Goal: Information Seeking & Learning: Learn about a topic

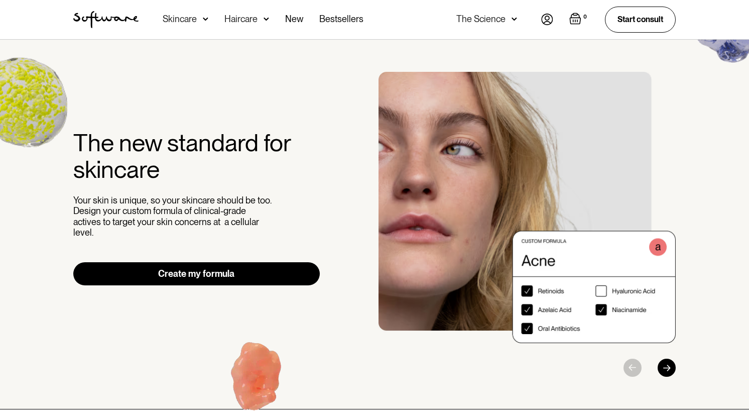
click at [540, 14] on nav "Acne Ageing Pigmentation Everyday care Hair Loss Learn Skincare Custom Formulas…" at bounding box center [340, 19] width 403 height 39
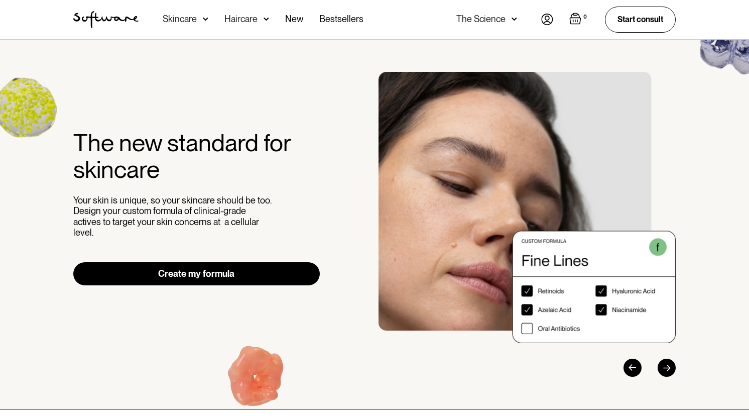
click at [546, 19] on img at bounding box center [547, 20] width 12 height 12
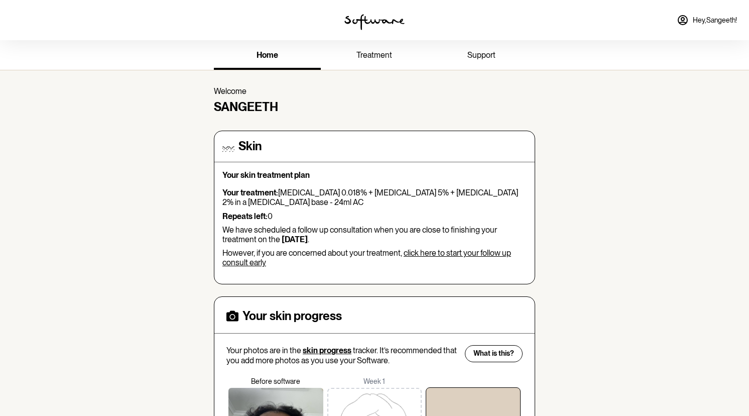
click at [362, 56] on span "treatment" at bounding box center [374, 55] width 36 height 10
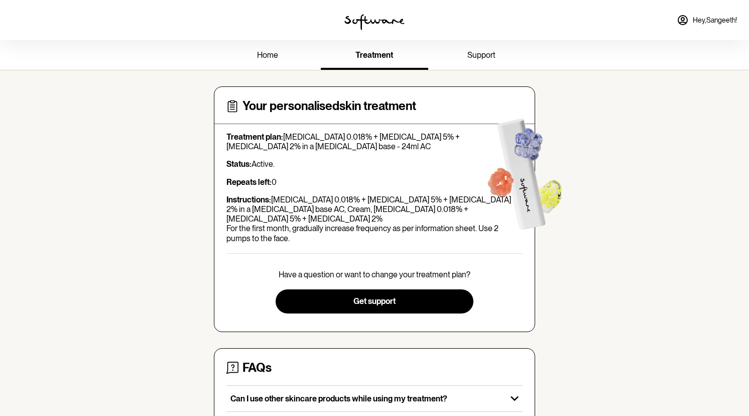
click at [266, 53] on span "home" at bounding box center [267, 55] width 21 height 10
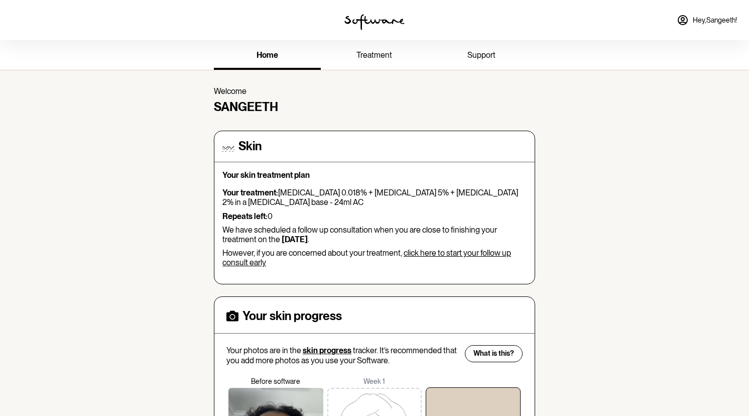
click at [699, 24] on span "Hey, Sangeeth !" at bounding box center [715, 20] width 44 height 9
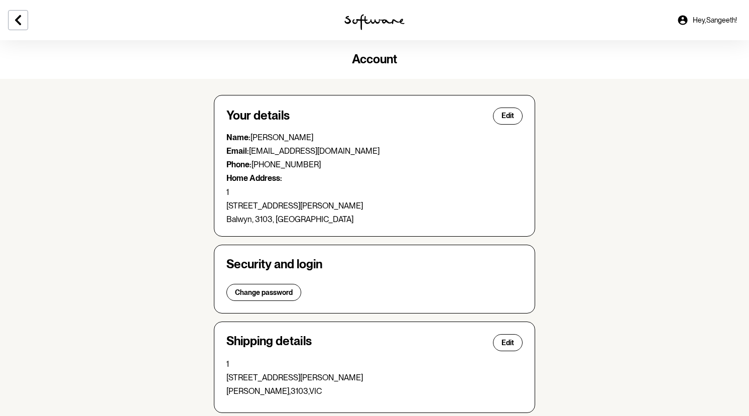
click at [365, 19] on img at bounding box center [374, 22] width 60 height 16
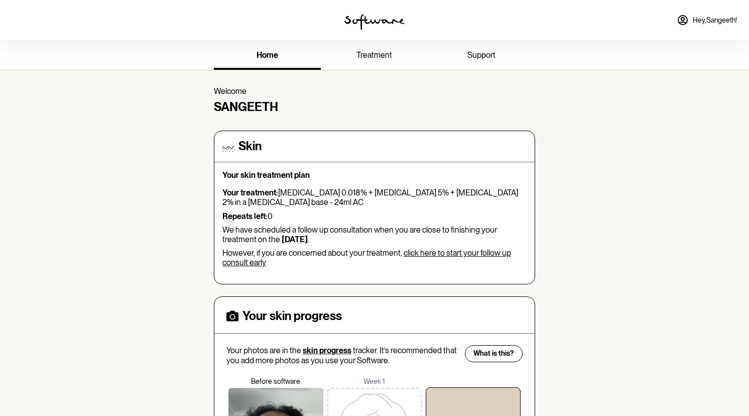
click at [365, 64] on link "treatment" at bounding box center [374, 56] width 107 height 28
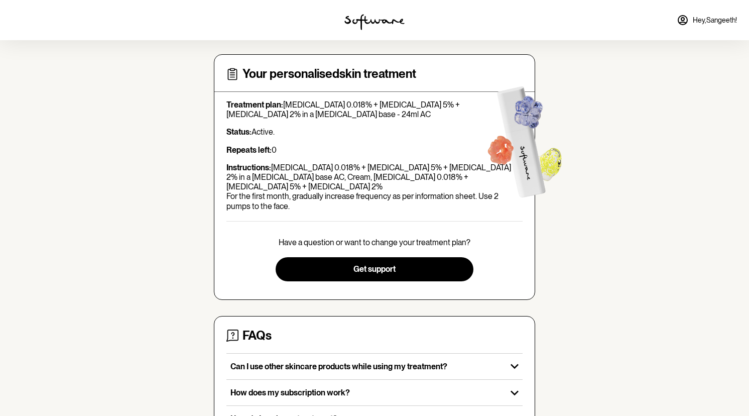
scroll to position [35, 0]
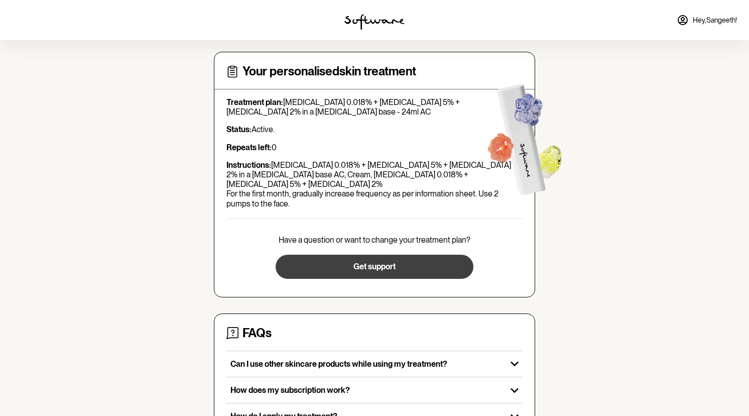
click at [339, 255] on button "Get support" at bounding box center [374, 267] width 197 height 24
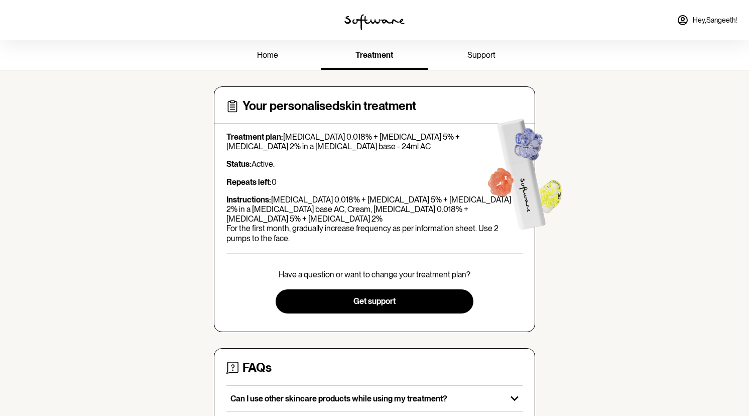
click at [488, 61] on link "support" at bounding box center [481, 56] width 107 height 28
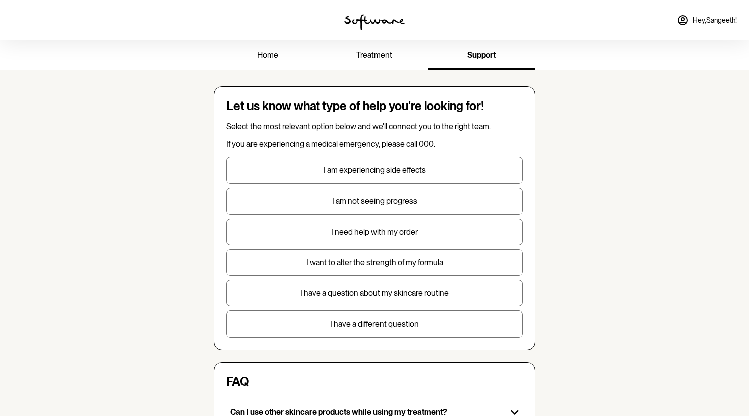
click at [382, 60] on span "treatment" at bounding box center [374, 55] width 36 height 10
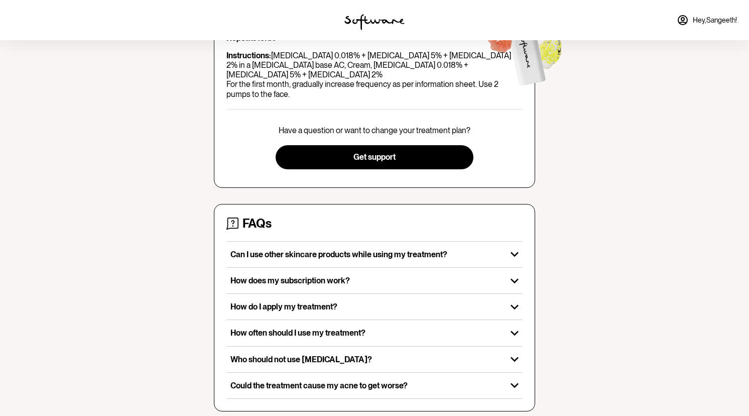
scroll to position [144, 0]
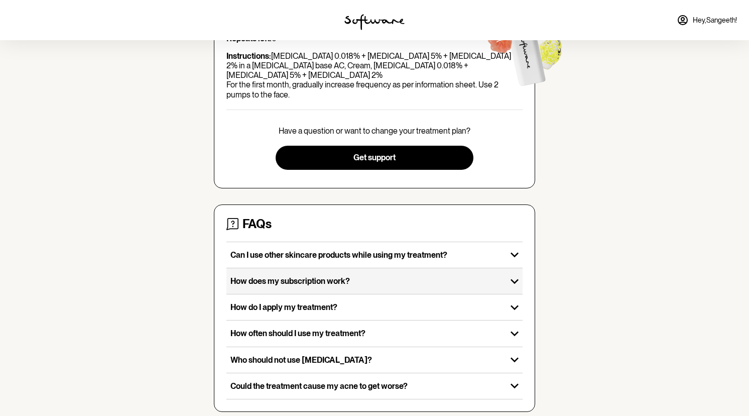
click at [330, 276] on p "How does my subscription work?" at bounding box center [366, 281] width 272 height 10
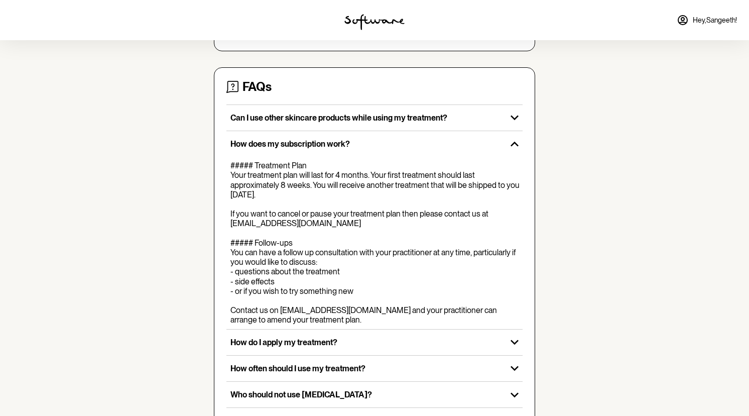
scroll to position [282, 0]
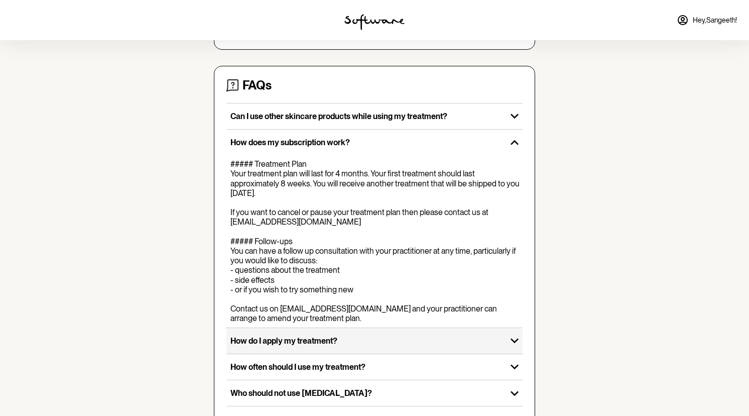
click at [287, 345] on p "How do I apply my treatment?" at bounding box center [366, 341] width 272 height 10
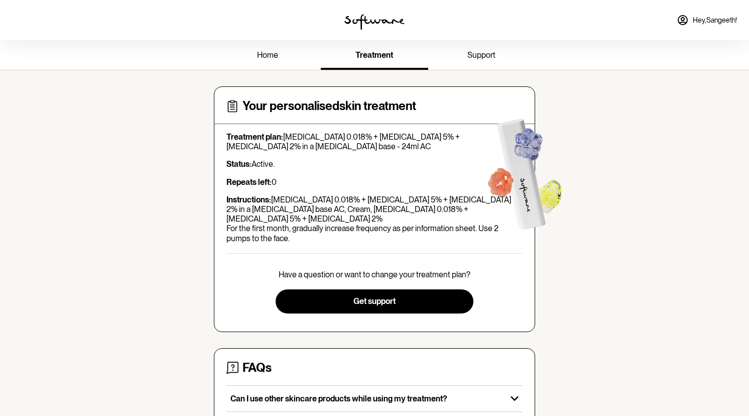
scroll to position [0, 0]
click at [283, 60] on link "home" at bounding box center [267, 56] width 107 height 28
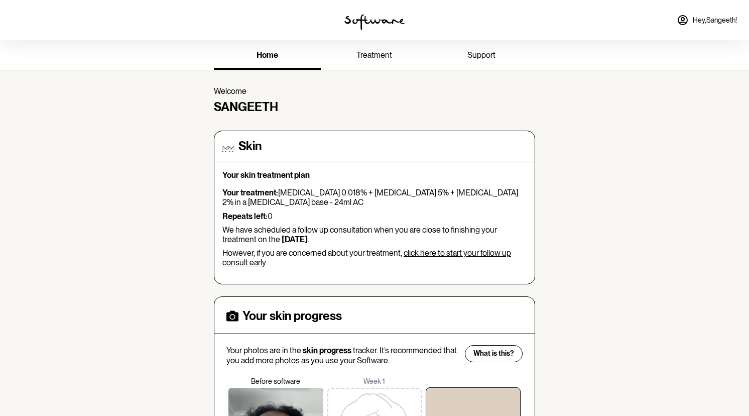
click at [372, 18] on img at bounding box center [374, 22] width 60 height 16
click at [699, 28] on link "Hey, Sangeeth !" at bounding box center [707, 20] width 72 height 24
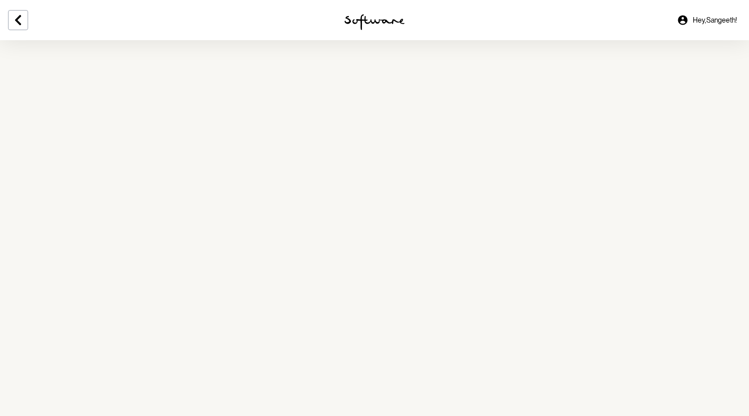
click at [697, 27] on link "Hey, Sangeeth !" at bounding box center [707, 20] width 72 height 24
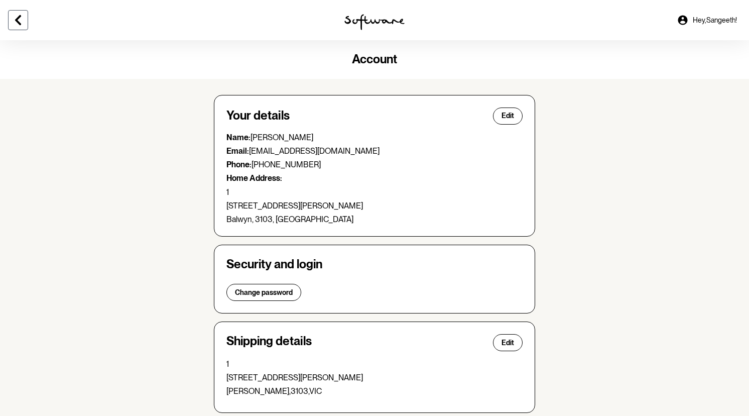
click at [18, 22] on icon at bounding box center [18, 20] width 6 height 10
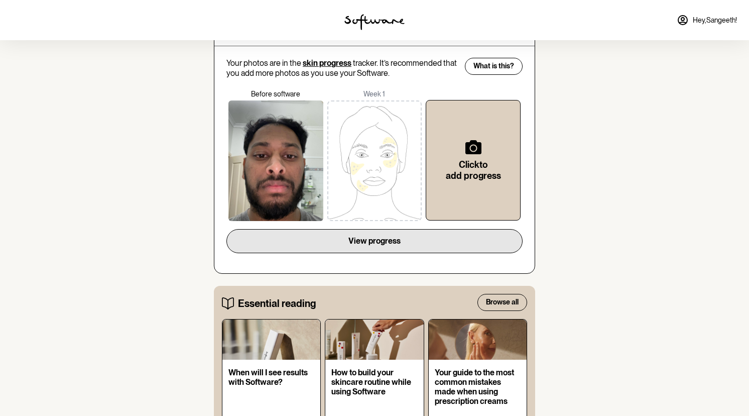
scroll to position [281, 0]
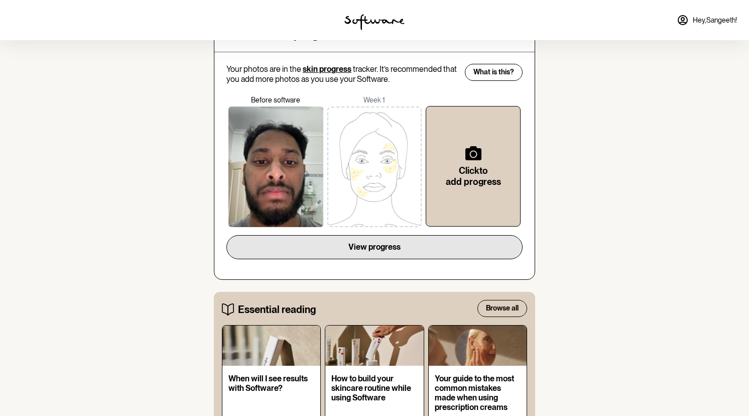
click at [386, 245] on span "View progress" at bounding box center [374, 247] width 52 height 10
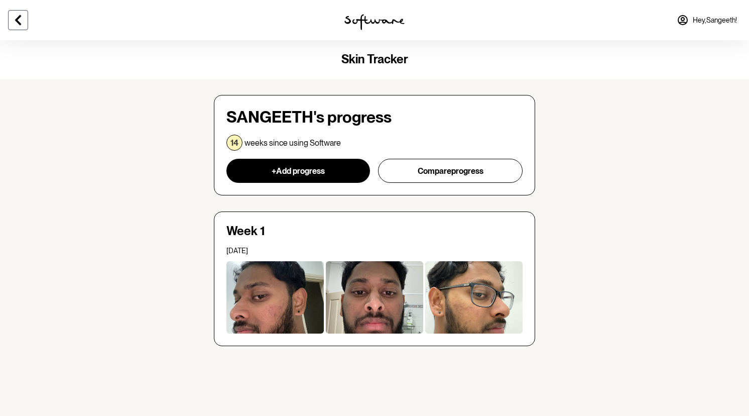
click at [25, 22] on button at bounding box center [18, 20] width 20 height 20
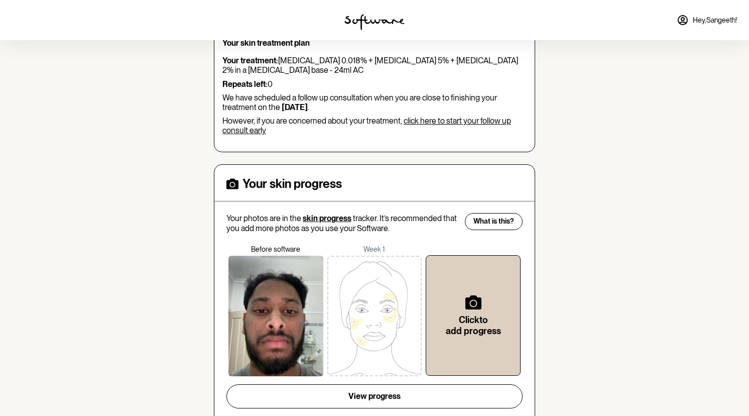
scroll to position [135, 0]
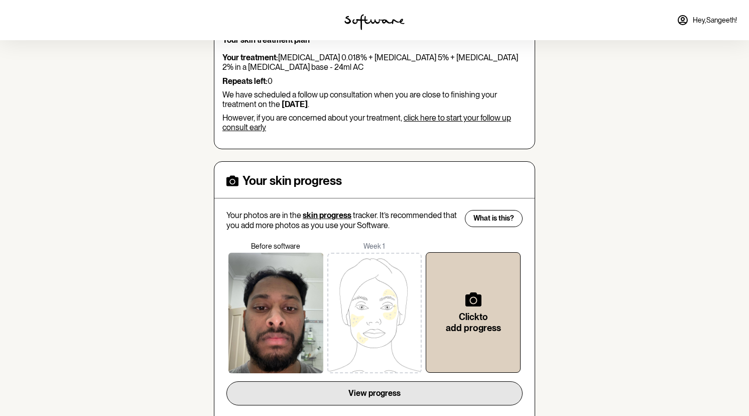
click at [341, 389] on button "View progress" at bounding box center [374, 393] width 296 height 24
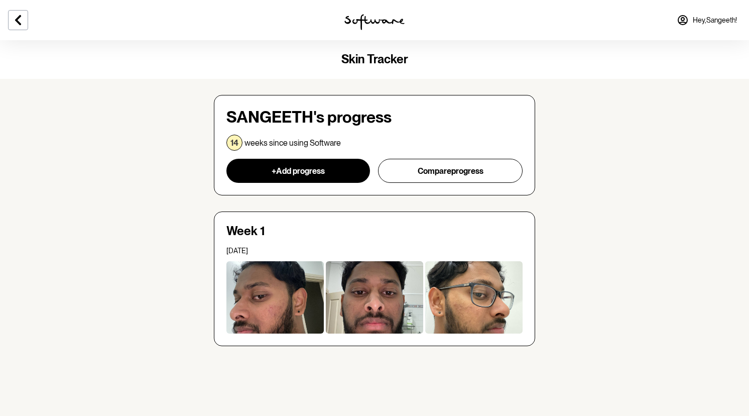
click at [351, 278] on div at bounding box center [374, 297] width 97 height 72
click at [454, 299] on div at bounding box center [473, 297] width 97 height 72
click at [14, 19] on icon at bounding box center [18, 20] width 12 height 12
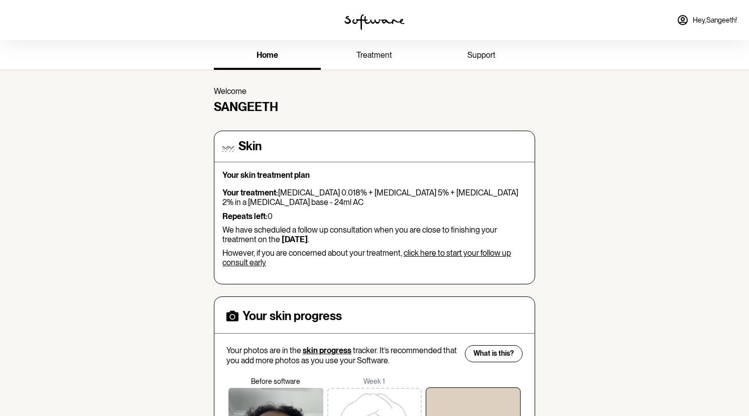
click at [359, 67] on link "treatment" at bounding box center [374, 56] width 107 height 28
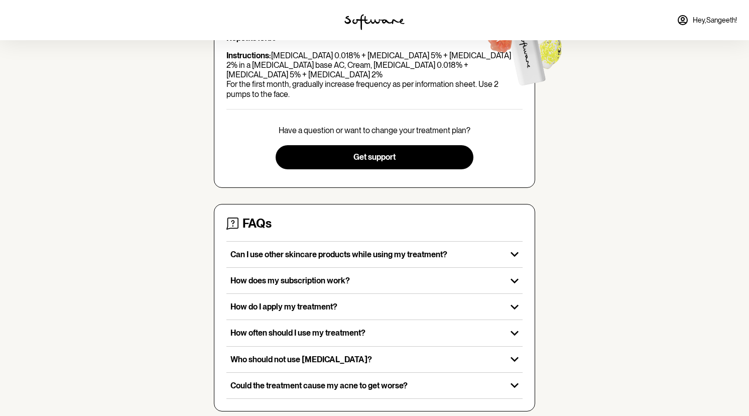
scroll to position [144, 0]
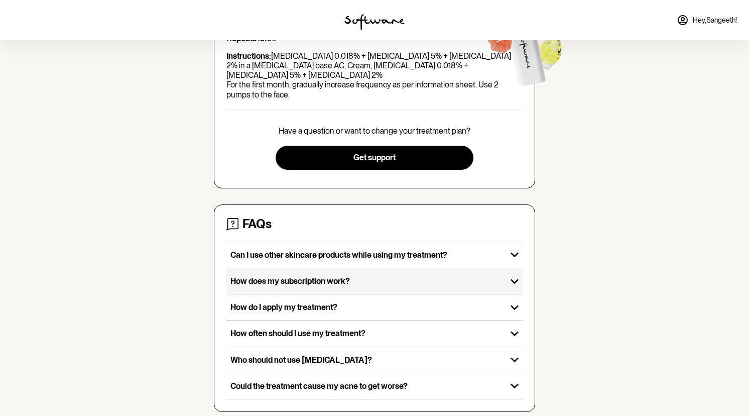
click at [268, 276] on p "How does my subscription work?" at bounding box center [366, 281] width 272 height 10
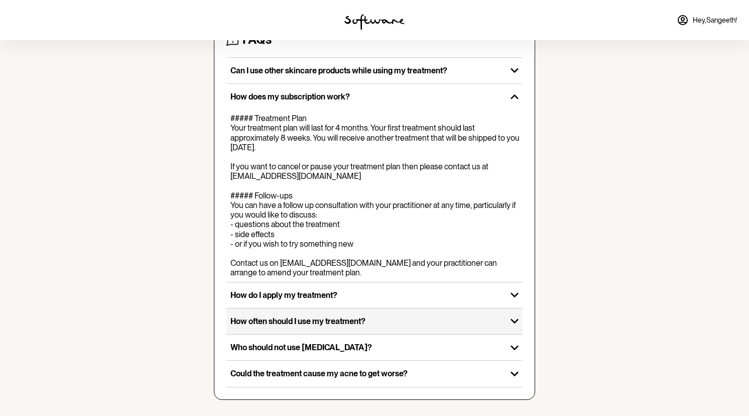
scroll to position [342, 0]
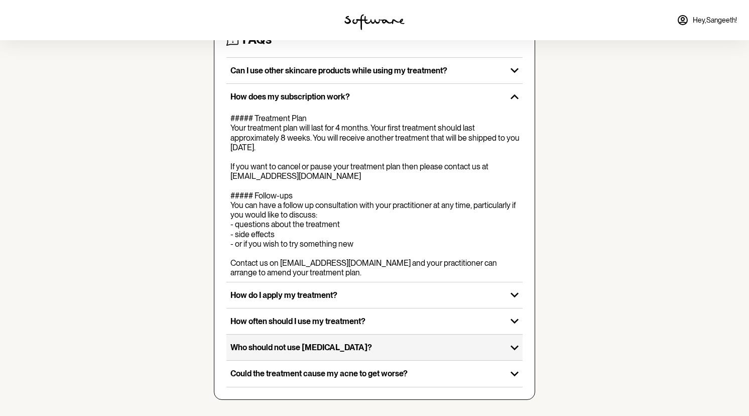
click at [262, 348] on p "Who should not use Tretinoin?" at bounding box center [366, 347] width 272 height 10
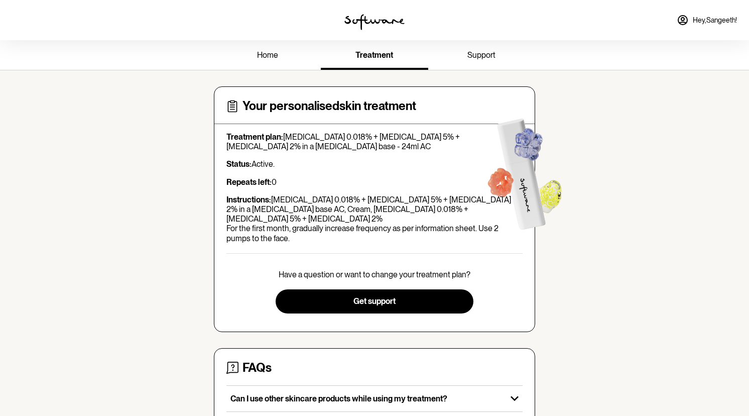
scroll to position [0, 0]
